Goal: Task Accomplishment & Management: Manage account settings

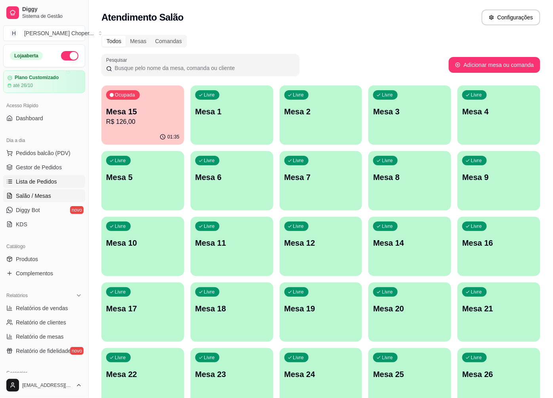
click at [35, 177] on link "Lista de Pedidos" at bounding box center [44, 181] width 82 height 13
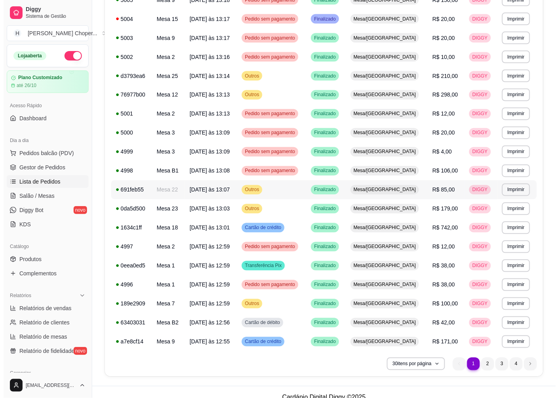
scroll to position [343, 0]
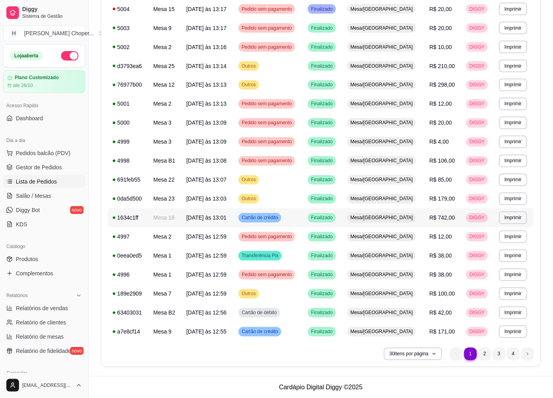
click at [382, 219] on span "Mesa/[GEOGRAPHIC_DATA]" at bounding box center [382, 218] width 66 height 6
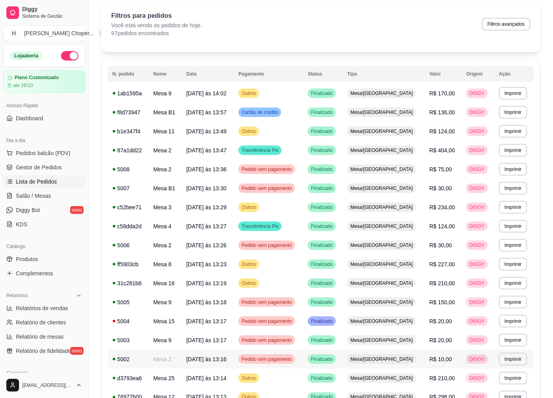
scroll to position [0, 0]
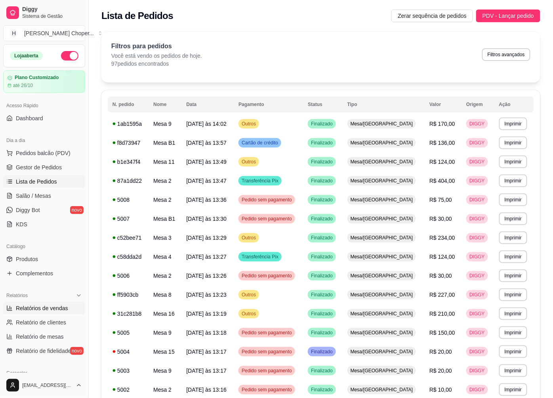
click at [43, 309] on span "Relatórios de vendas" at bounding box center [42, 308] width 52 height 8
select select "ALL"
select select "0"
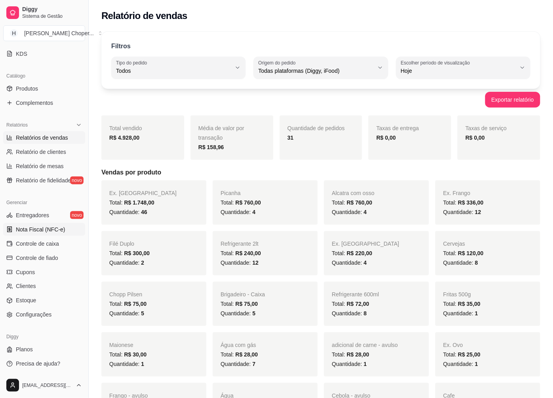
scroll to position [171, 0]
click at [45, 228] on span "Nota Fiscal (NFC-e)" at bounding box center [40, 229] width 49 height 8
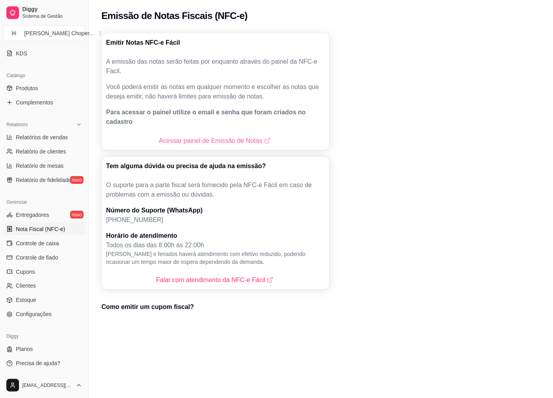
click at [216, 136] on link "Acessar painel de Emissão de Notas" at bounding box center [215, 140] width 113 height 9
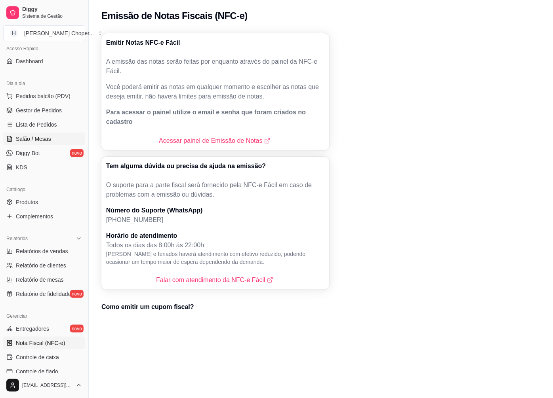
scroll to position [39, 0]
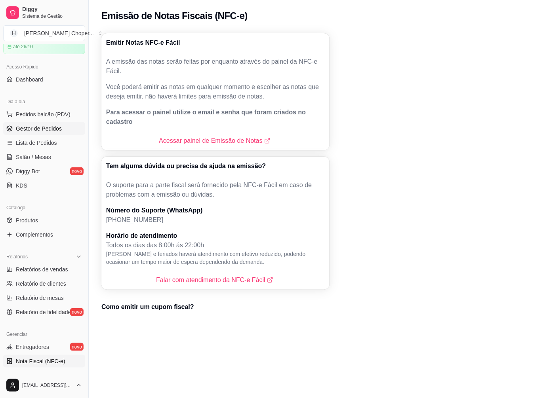
click at [48, 128] on span "Gestor de Pedidos" at bounding box center [39, 129] width 46 height 8
